Goal: Task Accomplishment & Management: Use online tool/utility

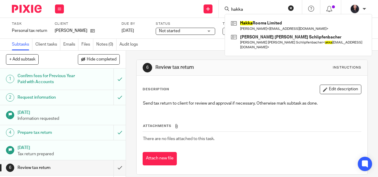
scroll to position [16, 0]
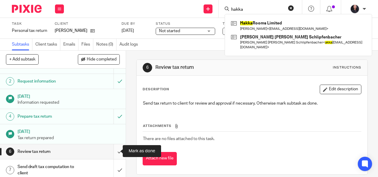
click at [113, 151] on input "submit" at bounding box center [63, 151] width 126 height 15
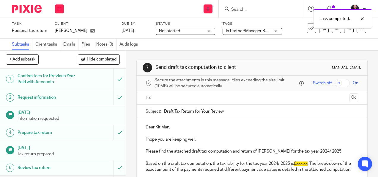
click at [28, 12] on img at bounding box center [27, 9] width 30 height 8
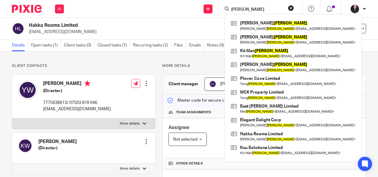
click at [29, 2] on div at bounding box center [24, 9] width 49 height 18
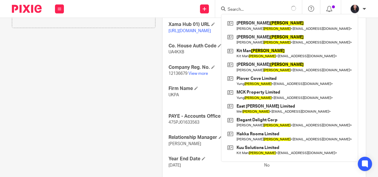
click at [29, 5] on img at bounding box center [27, 9] width 30 height 8
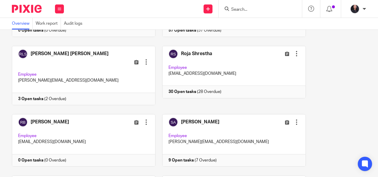
scroll to position [1883, 0]
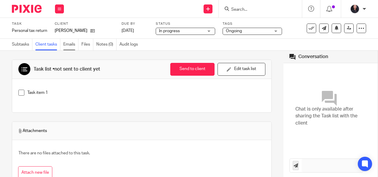
click at [74, 45] on link "Emails" at bounding box center [70, 45] width 15 height 12
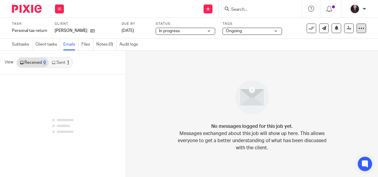
click at [359, 28] on icon at bounding box center [362, 28] width 6 height 6
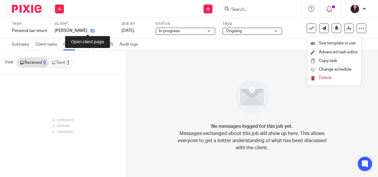
click at [90, 30] on icon at bounding box center [92, 31] width 4 height 4
